Goal: Information Seeking & Learning: Find specific fact

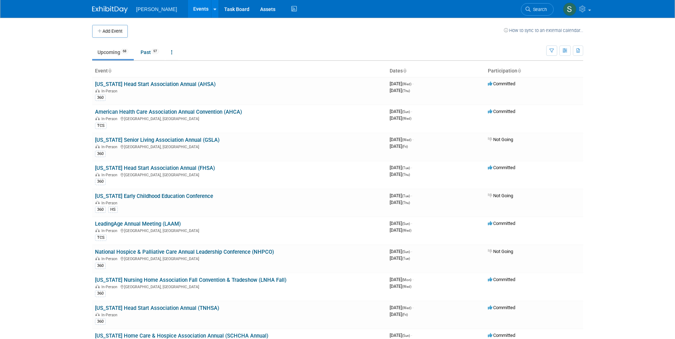
click at [75, 97] on body "[PERSON_NAME] Events Add Event Bulk Upload Events Shareable Event Boards Recent…" at bounding box center [337, 169] width 675 height 339
click at [132, 171] on link "[US_STATE] Head Start Association Annual (FHSA)" at bounding box center [155, 168] width 120 height 6
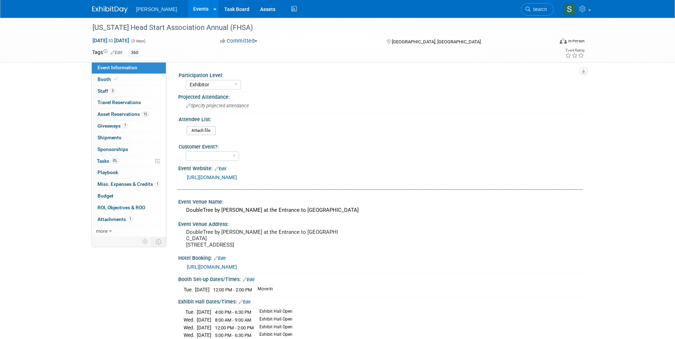
select select "Exhibitor"
click at [237, 265] on link "https://www.hilton.com/en/attend-my-event/mcoundt-ht2-7c638a67-aacc-4d54-8976-8…" at bounding box center [212, 267] width 50 height 6
